Goal: Information Seeking & Learning: Learn about a topic

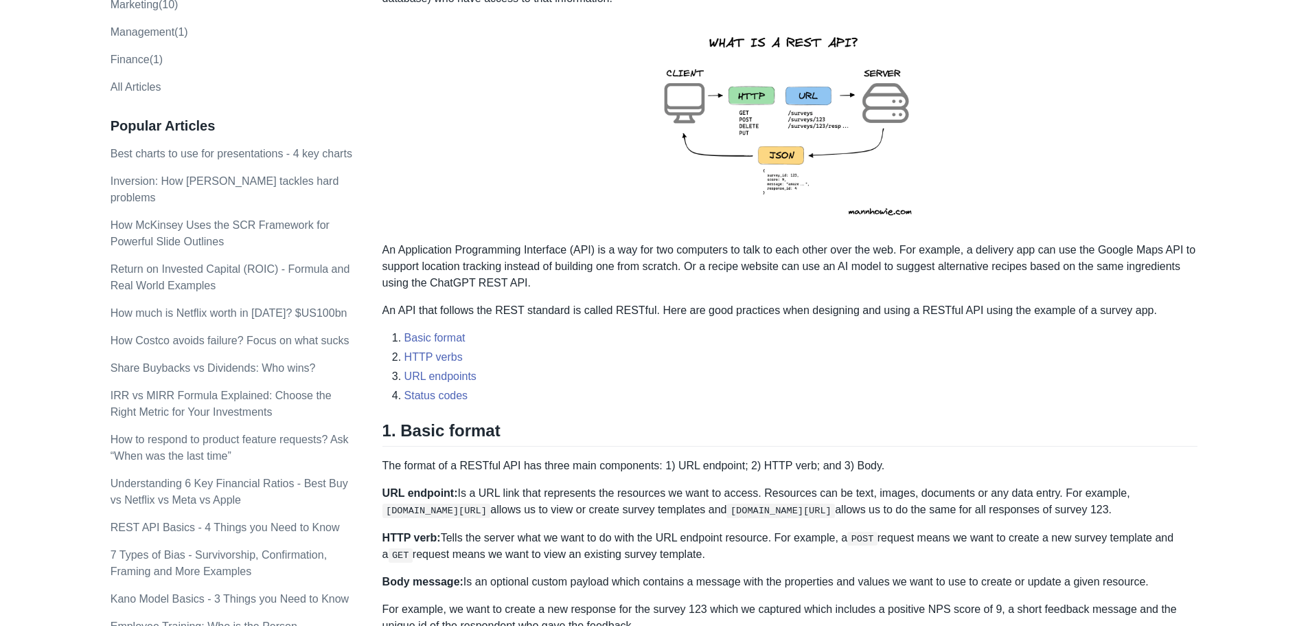
scroll to position [229, 0]
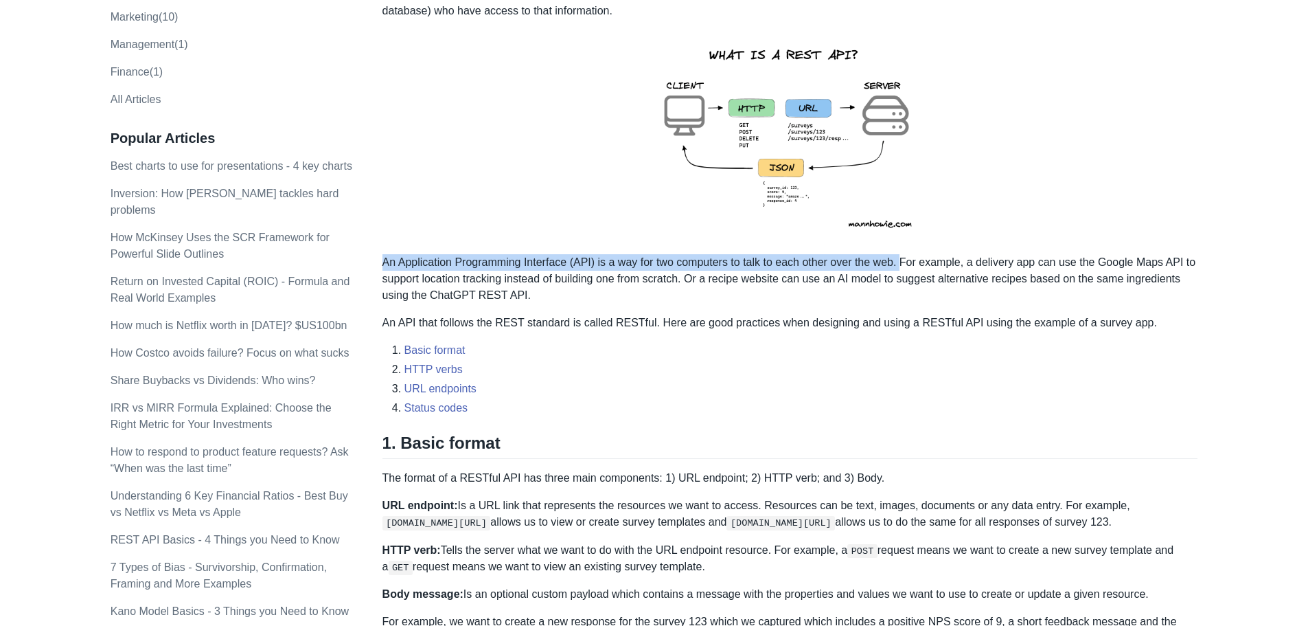
drag, startPoint x: 383, startPoint y: 258, endPoint x: 901, endPoint y: 256, distance: 518.5
click at [901, 256] on p "An Application Programming Interface (API) is a way for two computers to talk t…" at bounding box center [791, 278] width 816 height 49
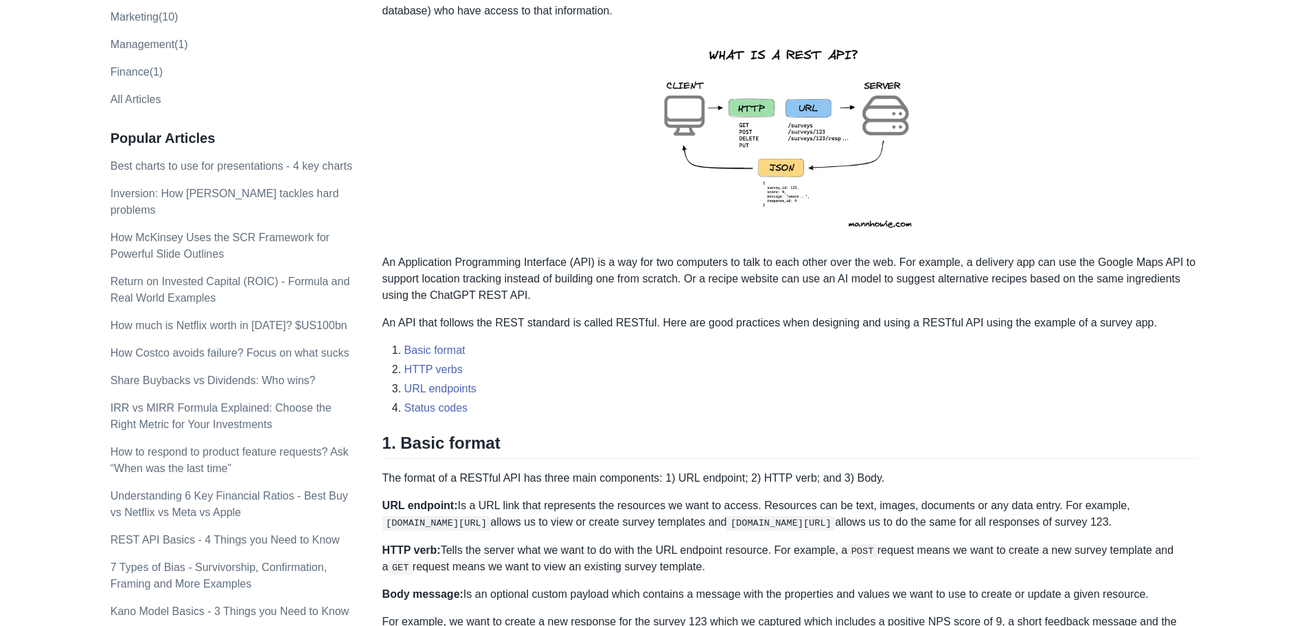
click at [912, 258] on p "An Application Programming Interface (API) is a way for two computers to talk t…" at bounding box center [791, 278] width 816 height 49
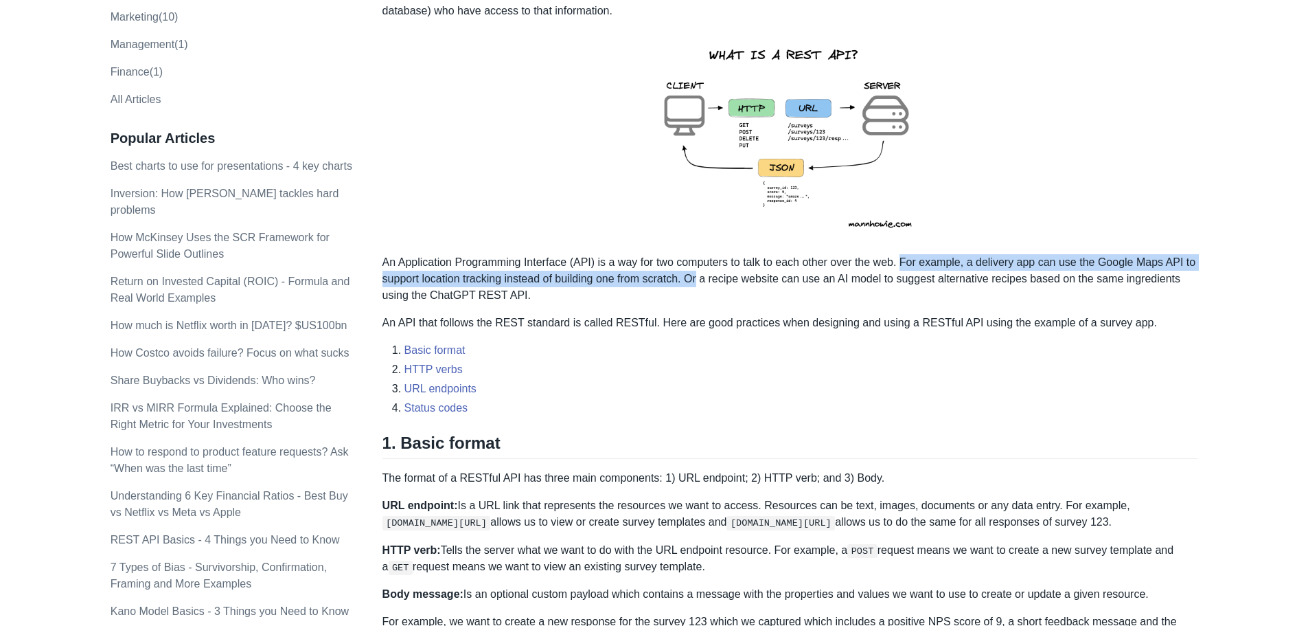
drag, startPoint x: 912, startPoint y: 258, endPoint x: 692, endPoint y: 277, distance: 221.4
click at [692, 277] on p "An Application Programming Interface (API) is a way for two computers to talk t…" at bounding box center [791, 278] width 816 height 49
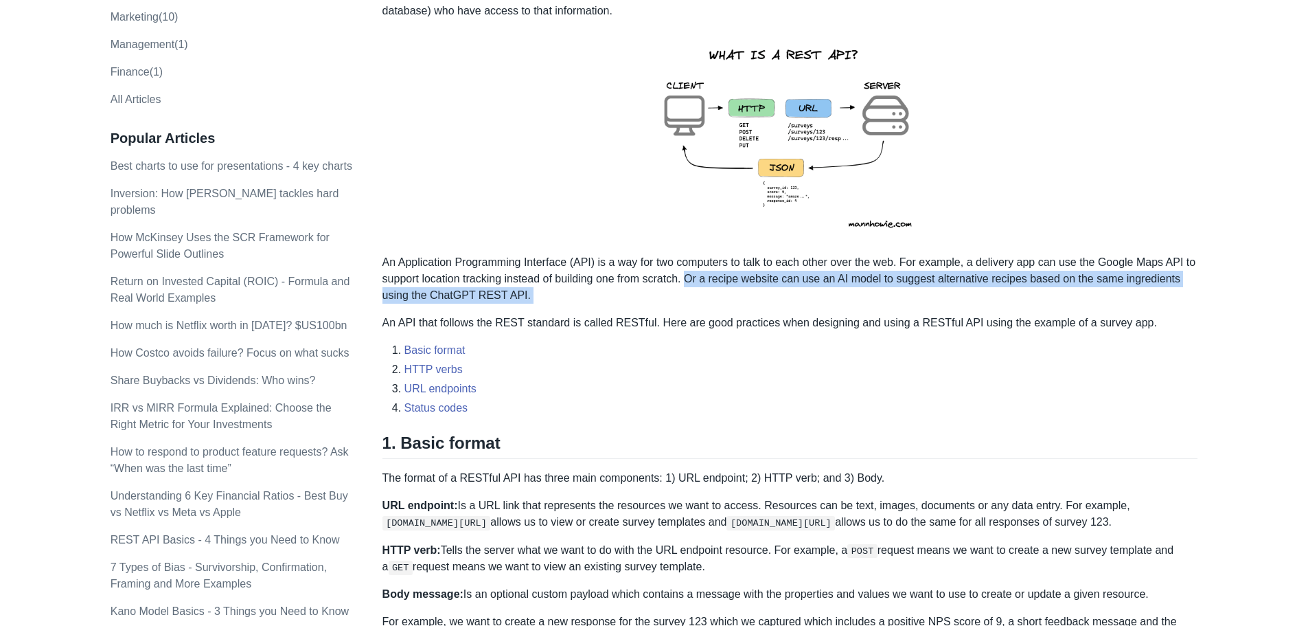
drag, startPoint x: 692, startPoint y: 277, endPoint x: 529, endPoint y: 295, distance: 163.7
click at [529, 295] on p "An Application Programming Interface (API) is a way for two computers to talk t…" at bounding box center [791, 278] width 816 height 49
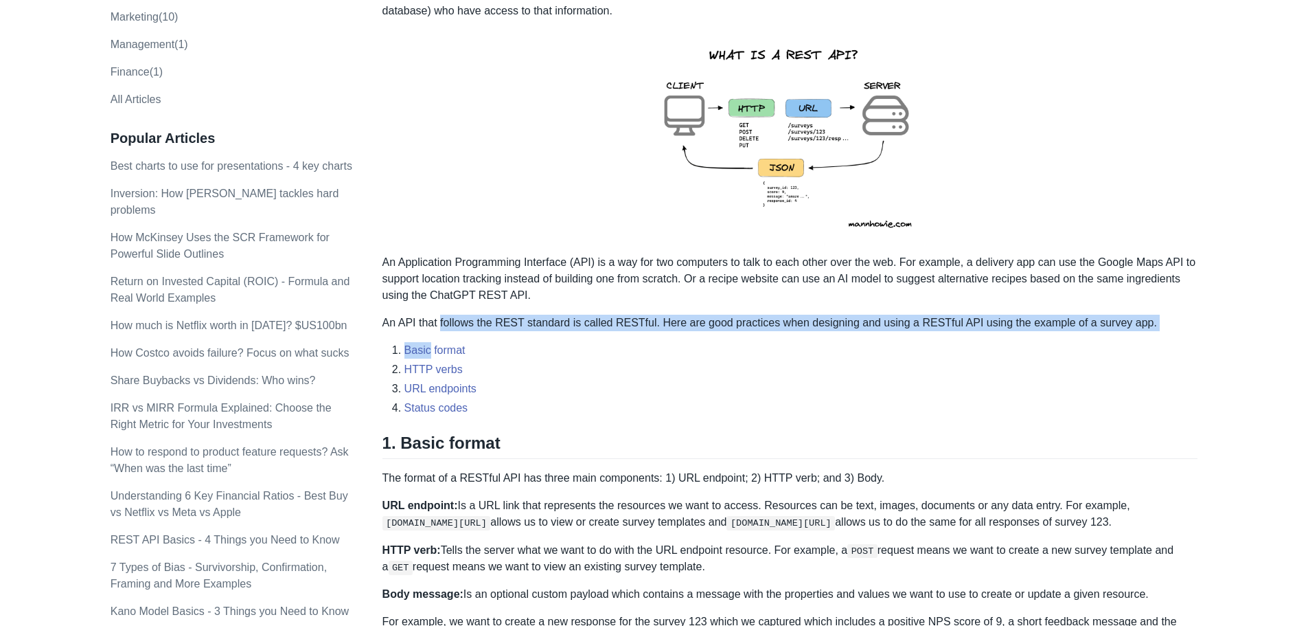
drag, startPoint x: 389, startPoint y: 333, endPoint x: 469, endPoint y: 325, distance: 80.1
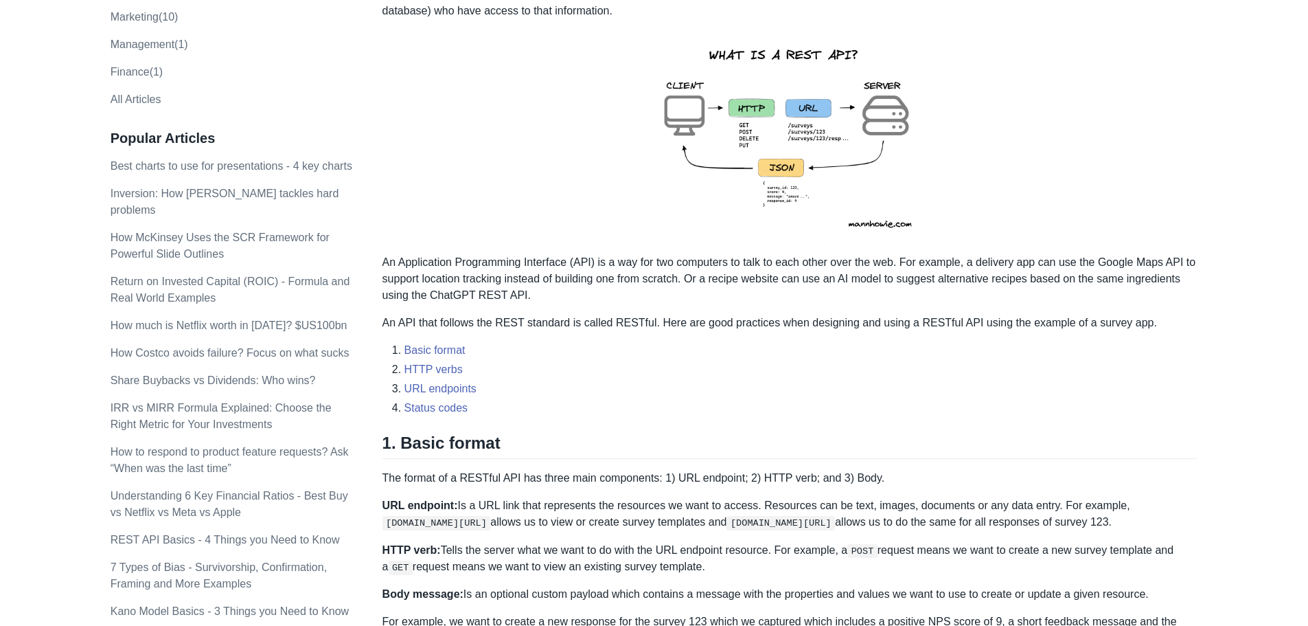
click at [426, 320] on p "An API that follows the REST standard is called RESTful. Here are good practice…" at bounding box center [791, 323] width 816 height 16
drag, startPoint x: 426, startPoint y: 320, endPoint x: 663, endPoint y: 319, distance: 236.9
click at [663, 319] on p "An API that follows the REST standard is called RESTful. Here are good practice…" at bounding box center [791, 323] width 816 height 16
click at [388, 328] on p "An API that follows the REST standard is called RESTful. Here are good practice…" at bounding box center [791, 323] width 816 height 16
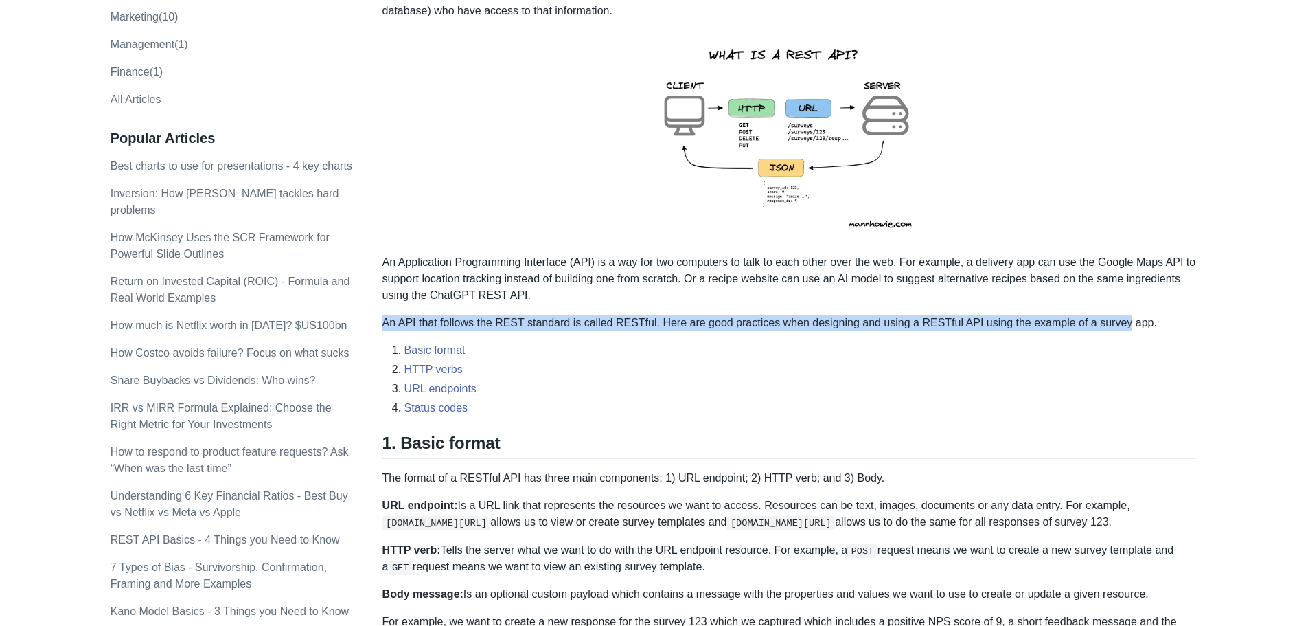
drag, startPoint x: 388, startPoint y: 328, endPoint x: 1084, endPoint y: 323, distance: 696.4
click at [1084, 323] on p "An API that follows the REST standard is called RESTful. Here are good practice…" at bounding box center [791, 323] width 816 height 16
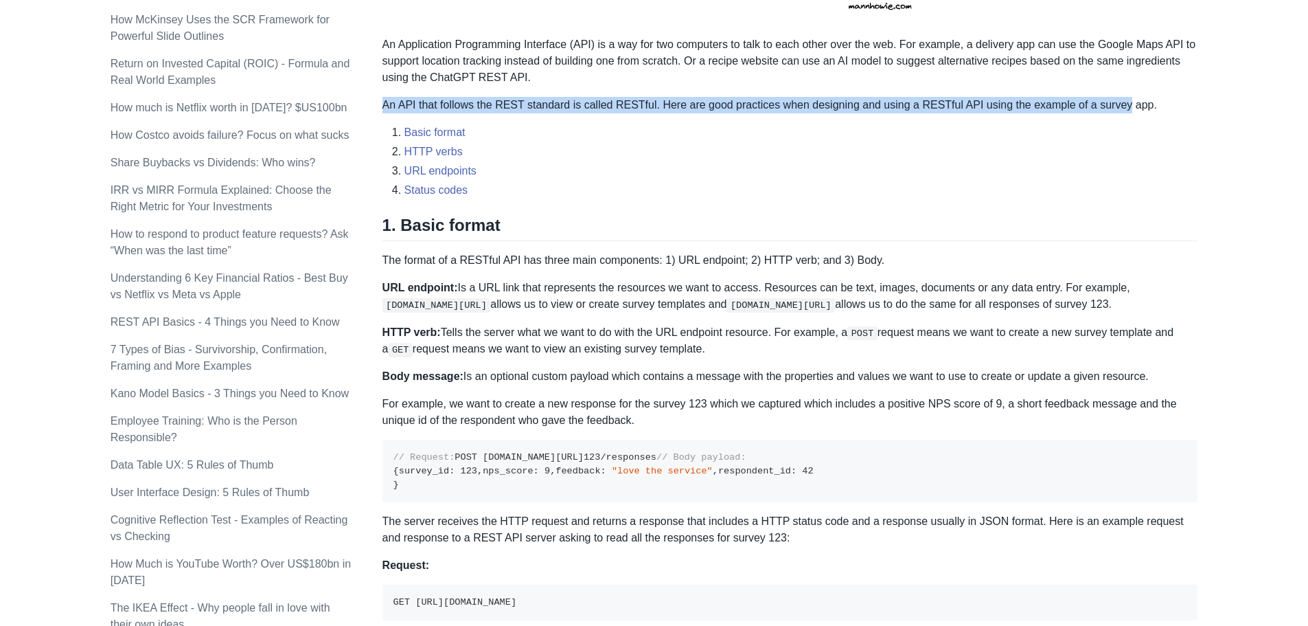
scroll to position [458, 0]
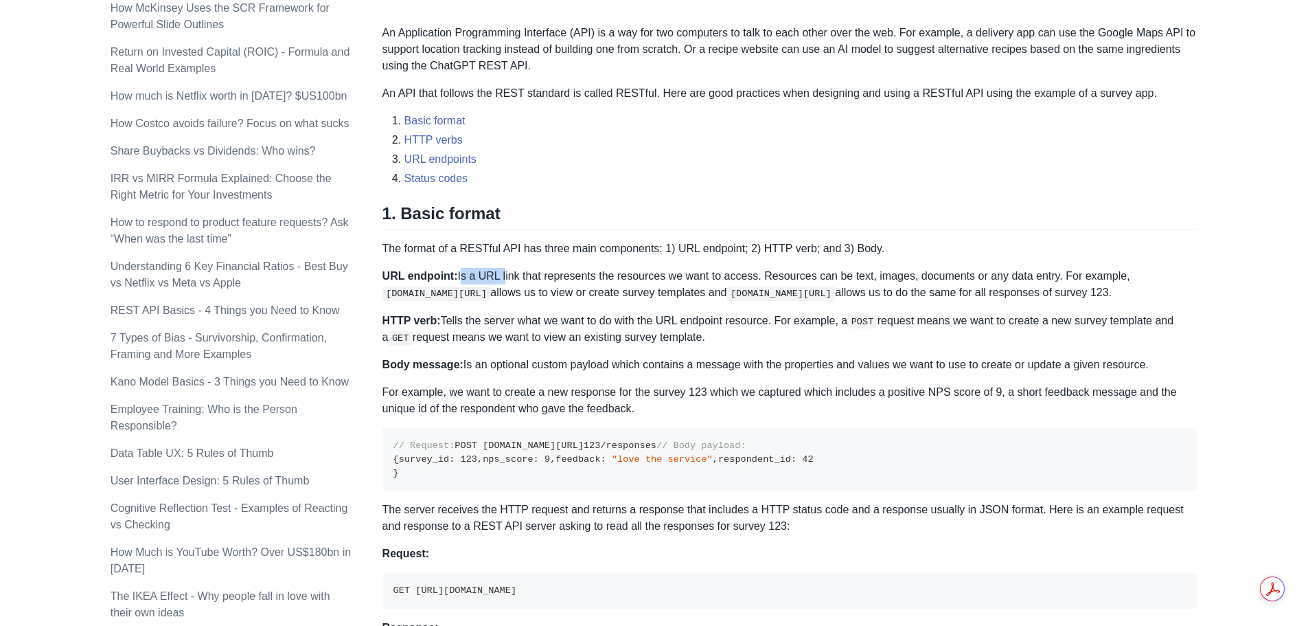
drag, startPoint x: 457, startPoint y: 275, endPoint x: 499, endPoint y: 275, distance: 41.2
click at [499, 275] on p "URL endpoint: Is a URL link that represents the resources we want to access. Re…" at bounding box center [791, 284] width 816 height 33
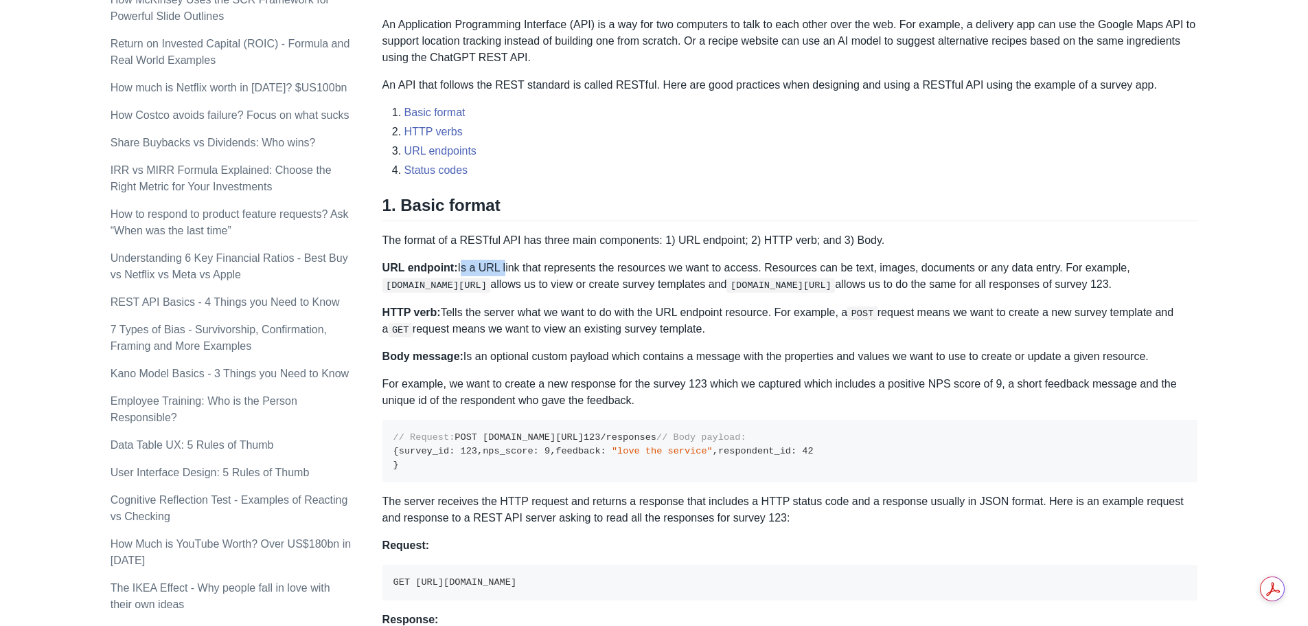
scroll to position [455, 0]
